Goal: Information Seeking & Learning: Learn about a topic

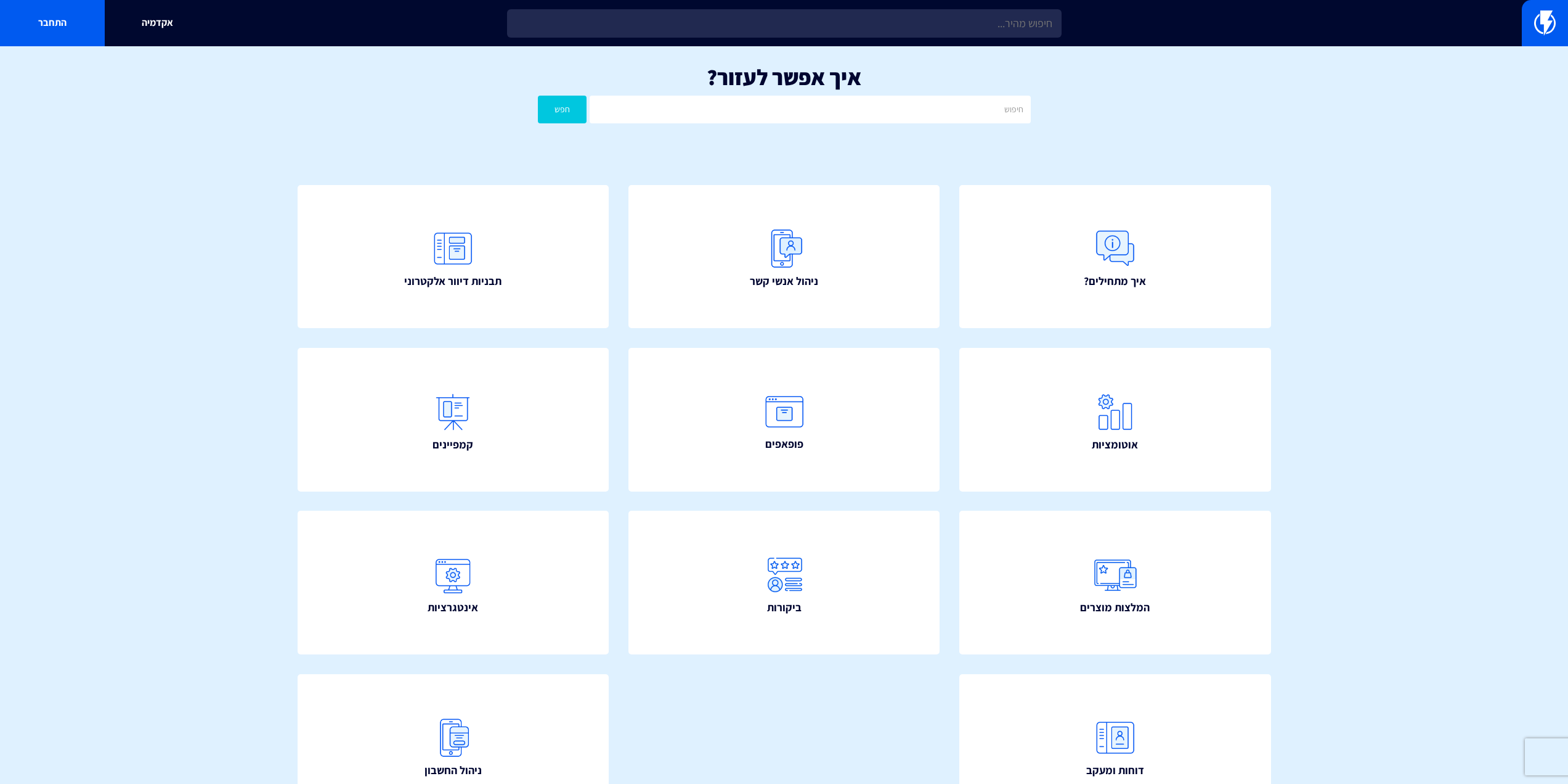
type input "י"
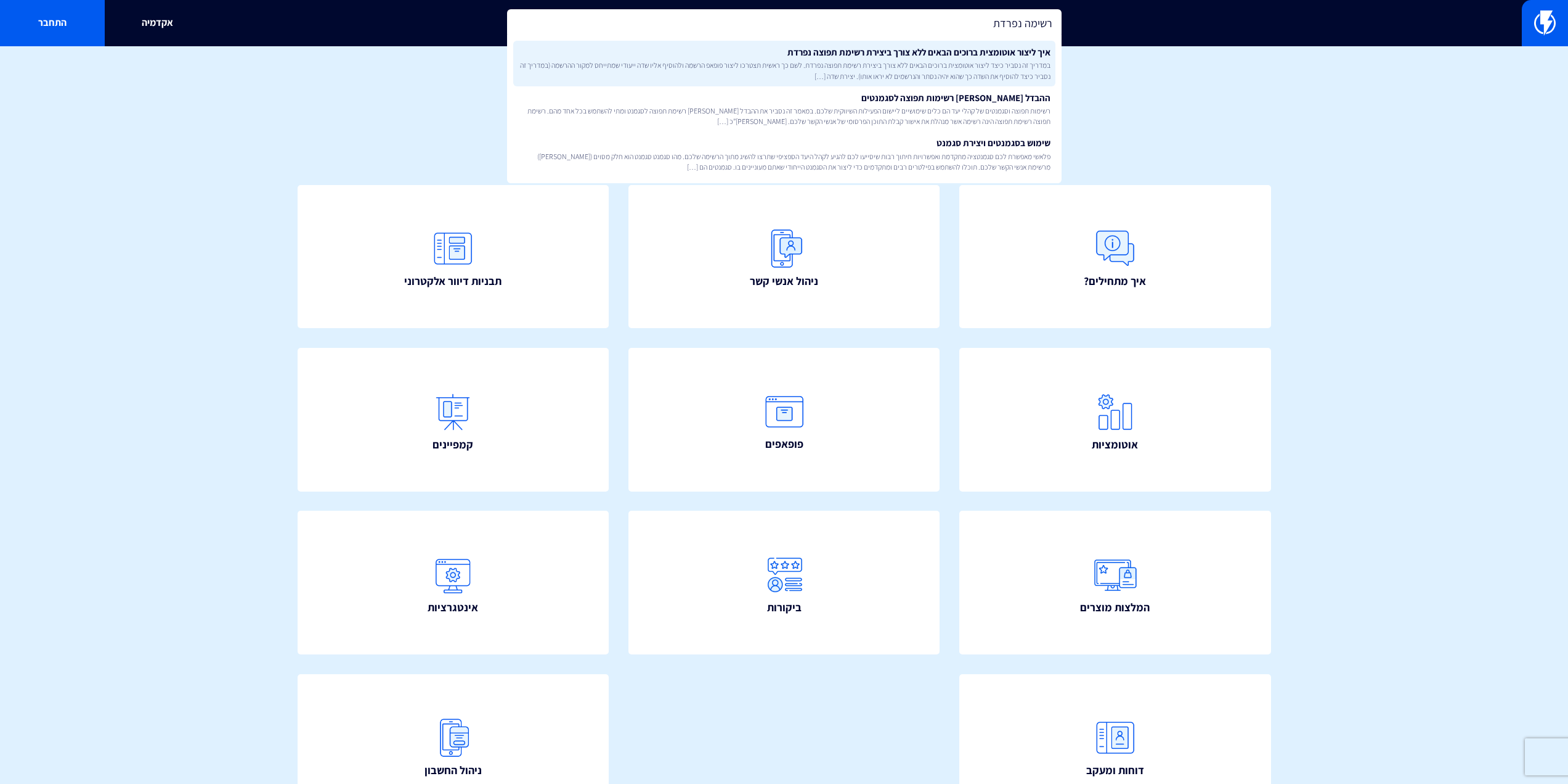
type input "רשימה נפרדת"
click at [915, 61] on span "במדריך זה נסביר כיצד ליצור אוטומצית ברוכים הבאים ללא צורך ביצירת רשימת תפוצה נפ…" at bounding box center [784, 69] width 532 height 21
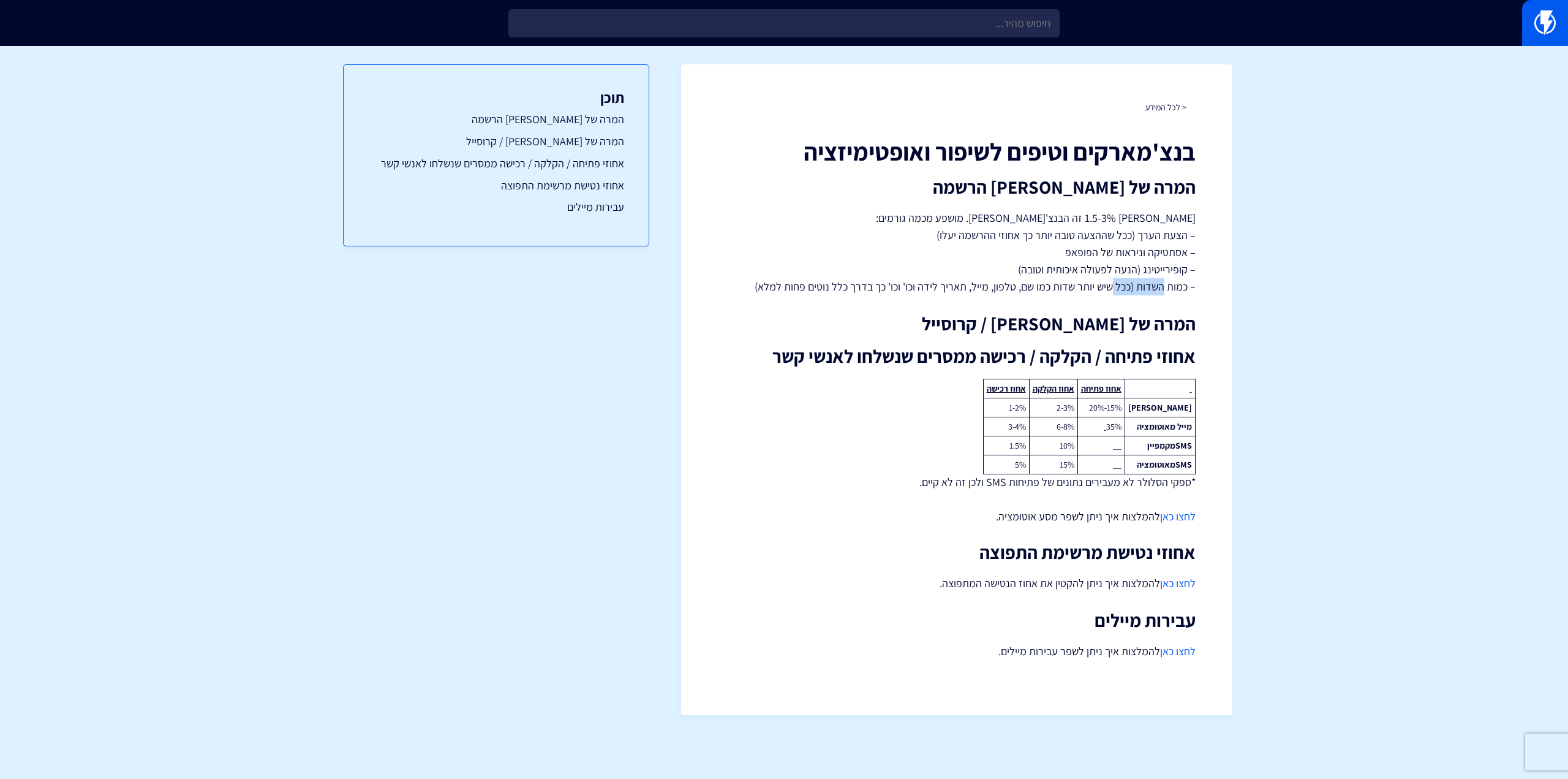
drag, startPoint x: 1166, startPoint y: 290, endPoint x: 1111, endPoint y: 286, distance: 55.1
click at [1111, 286] on p "בין 1.5-3% זה הבנצ'מארק. מושפע מכמה גורמים: – הצעת הערך (ככל שההצעה טובה יותר כ…" at bounding box center [957, 252] width 478 height 86
click at [1147, 252] on p "בין 1.5-3% זה הבנצ'מארק. מושפע מכמה גורמים: – הצעת הערך (ככל שההצעה טובה יותר כ…" at bounding box center [957, 252] width 478 height 86
drag, startPoint x: 1079, startPoint y: 2, endPoint x: 276, endPoint y: 389, distance: 891.4
click at [272, 389] on section "< לכל המידע בנצ'מארקים וטיפים לשיפור ואופטימיזציה המרה של פופאפ הרשמה בין 1.5-3…" at bounding box center [784, 390] width 1568 height 688
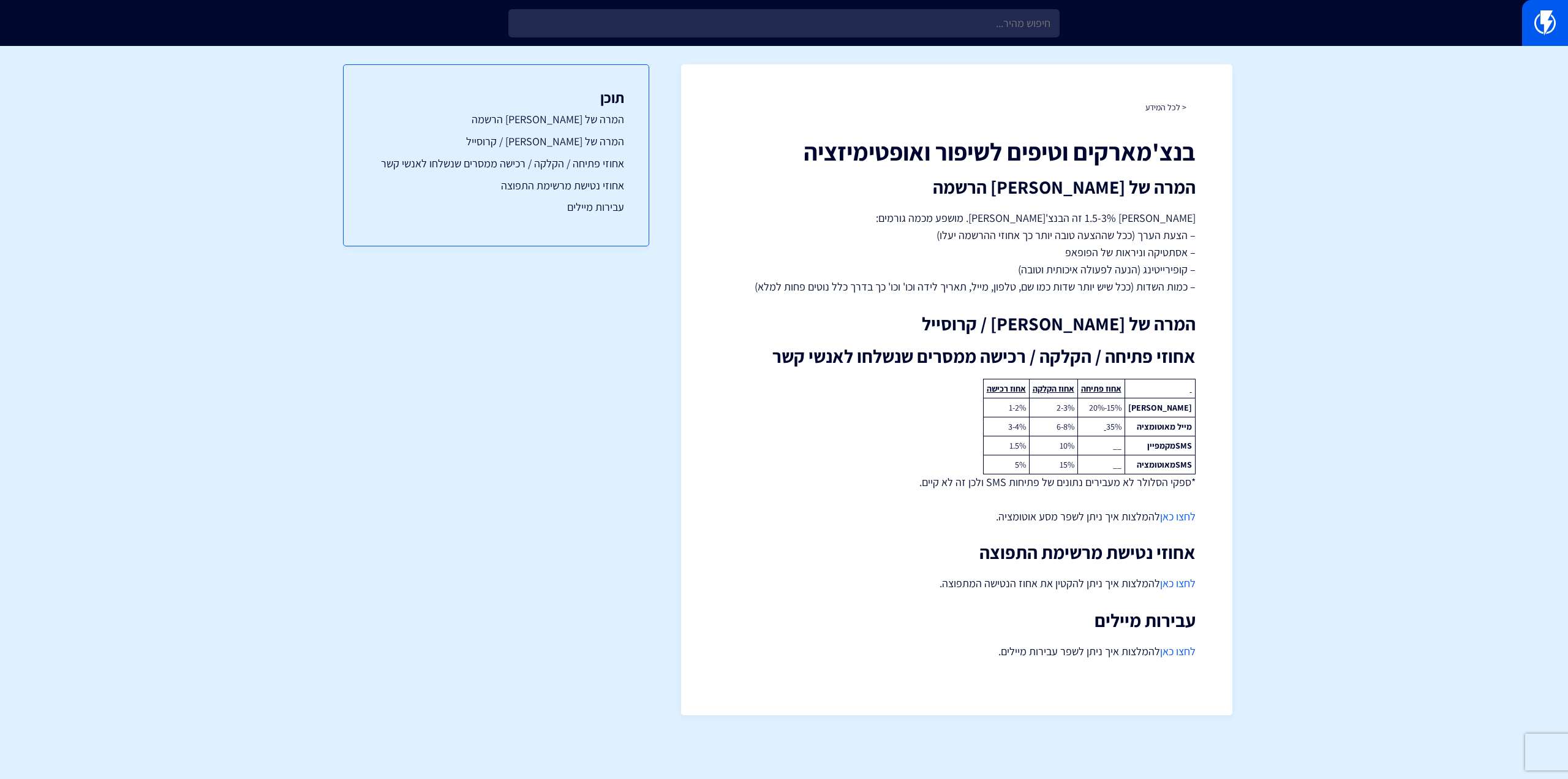
drag, startPoint x: 467, startPoint y: 1, endPoint x: 393, endPoint y: 15, distance: 75.3
click at [411, 21] on div at bounding box center [784, 23] width 1568 height 46
